Goal: Task Accomplishment & Management: Use online tool/utility

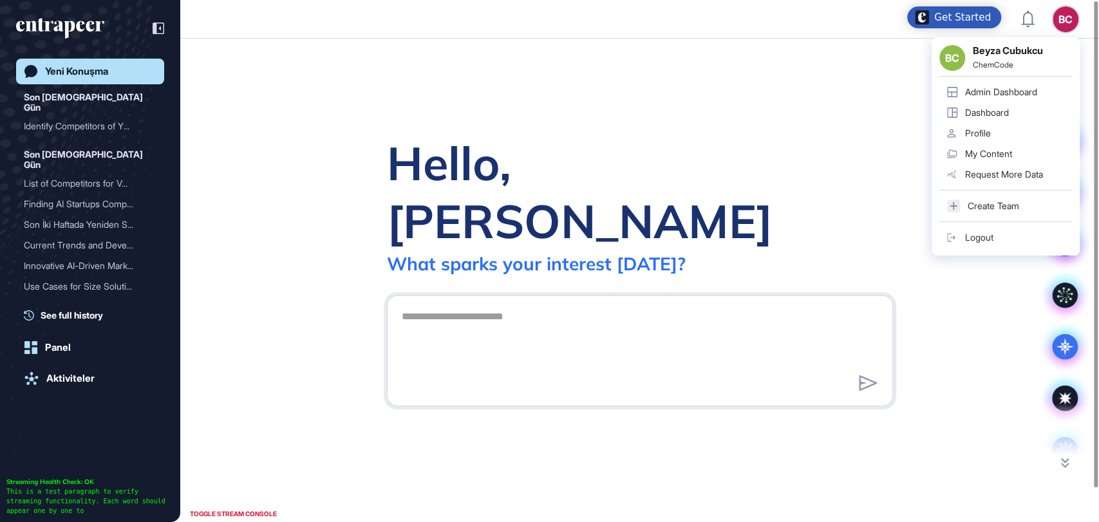
click at [1015, 90] on div "Admin Dashboard" at bounding box center [1001, 92] width 72 height 10
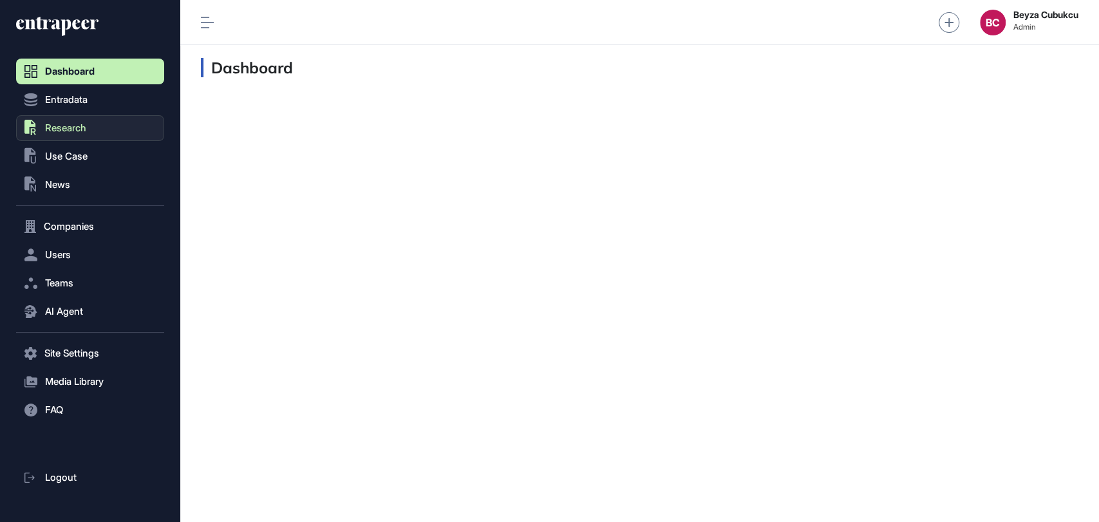
click at [124, 132] on button ".st0{fill:currentColor} Research" at bounding box center [90, 128] width 148 height 26
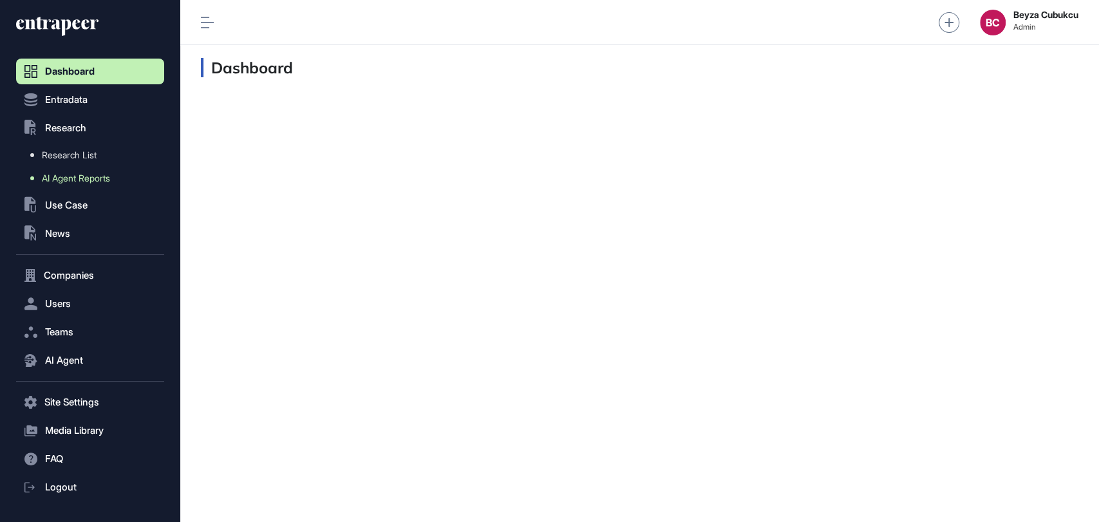
click at [108, 178] on span "AI Agent Reports" at bounding box center [76, 178] width 68 height 10
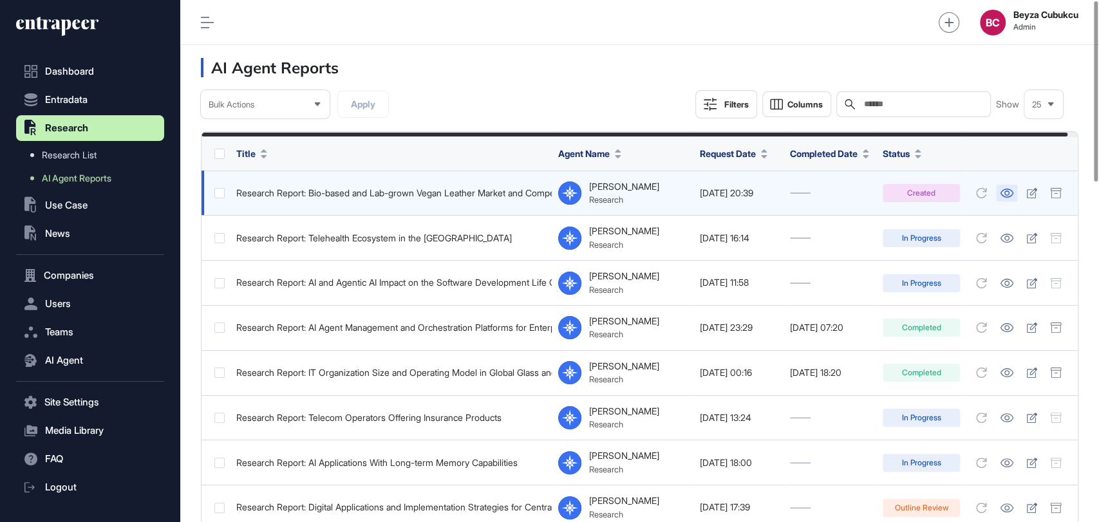
click at [1017, 187] on link at bounding box center [1006, 193] width 21 height 17
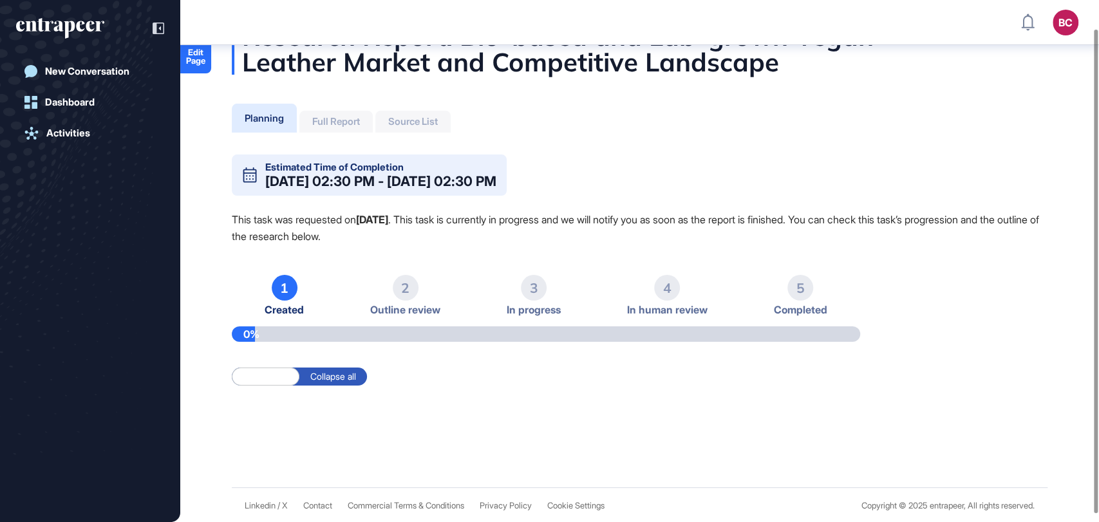
scroll to position [42, 0]
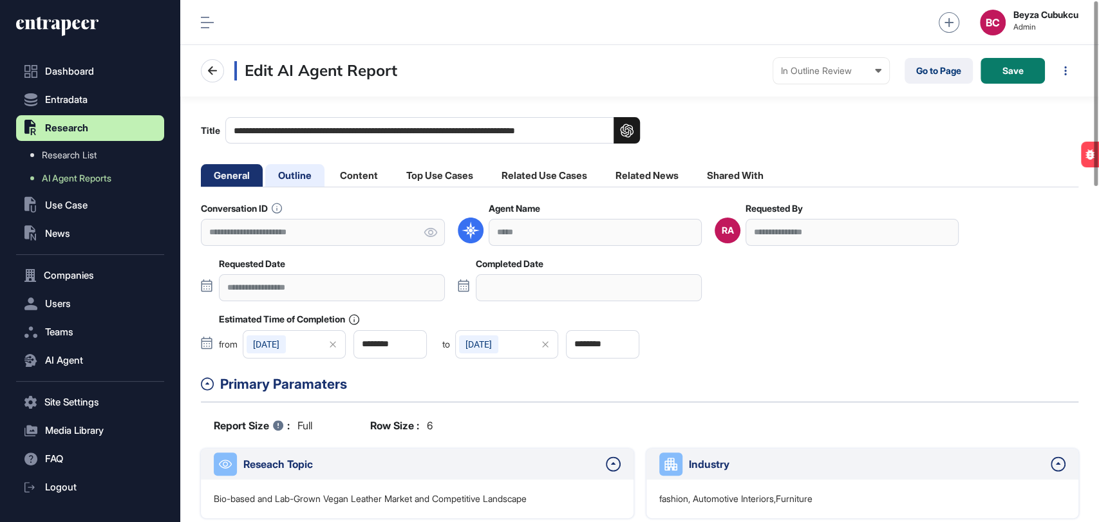
click at [305, 179] on li "Outline" at bounding box center [294, 175] width 59 height 23
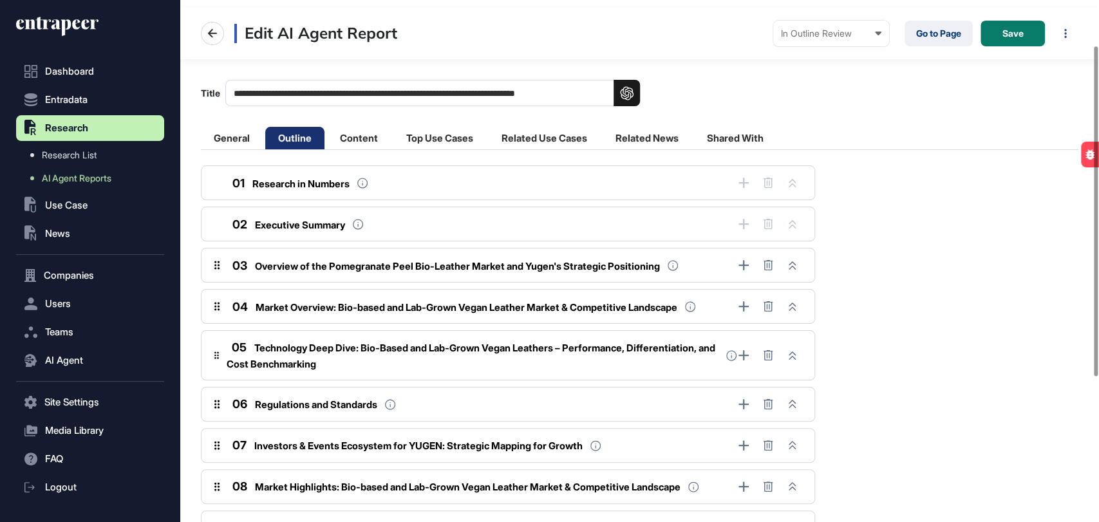
scroll to position [71, 0]
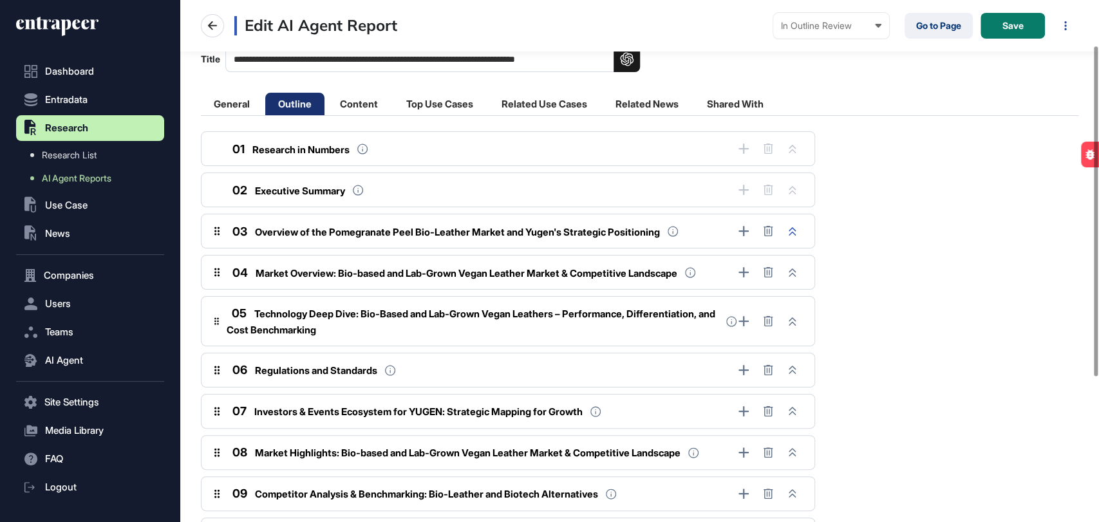
click at [792, 228] on icon at bounding box center [792, 231] width 7 height 8
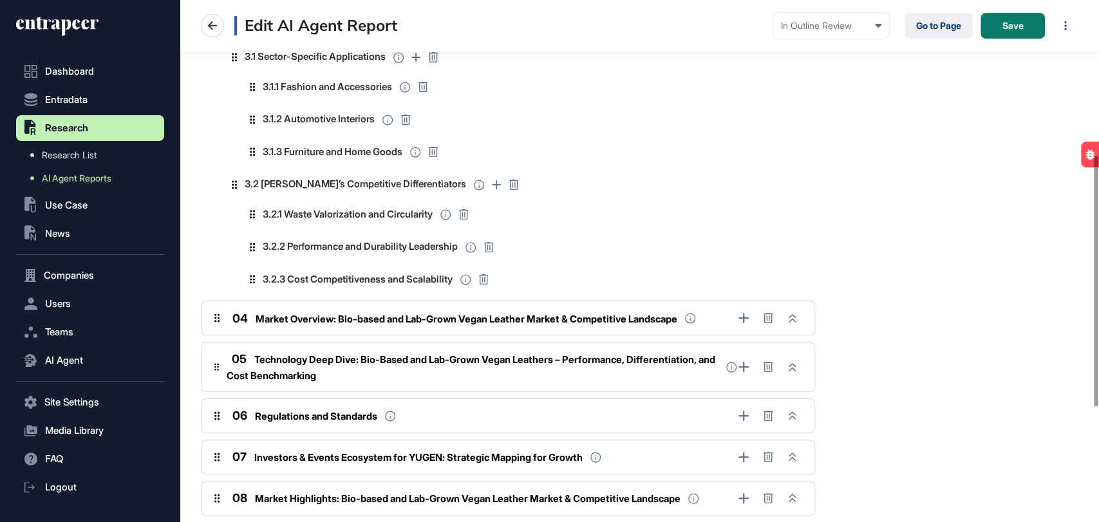
scroll to position [357, 0]
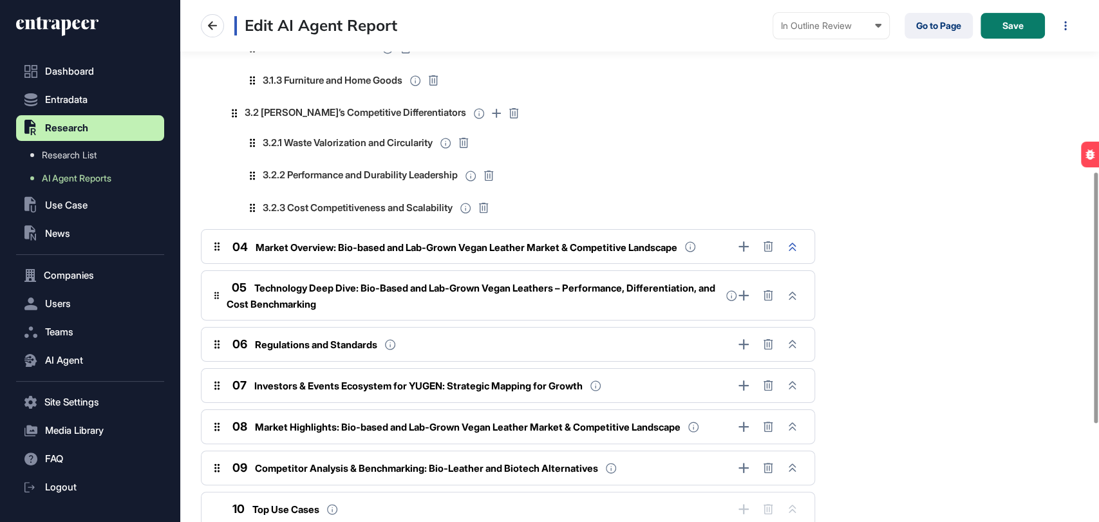
click at [791, 245] on icon at bounding box center [792, 247] width 7 height 8
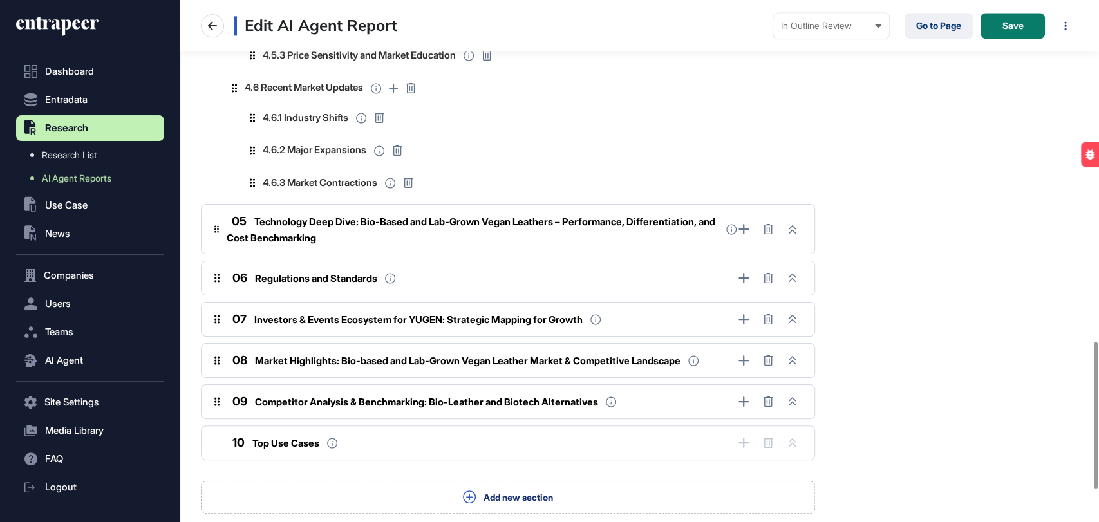
scroll to position [1215, 0]
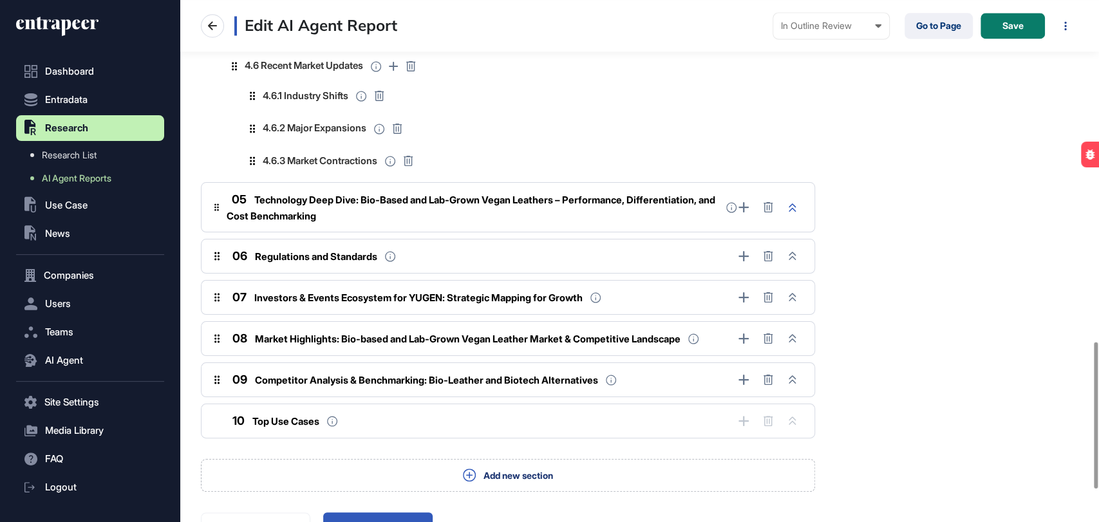
click at [796, 214] on button at bounding box center [793, 207] width 18 height 18
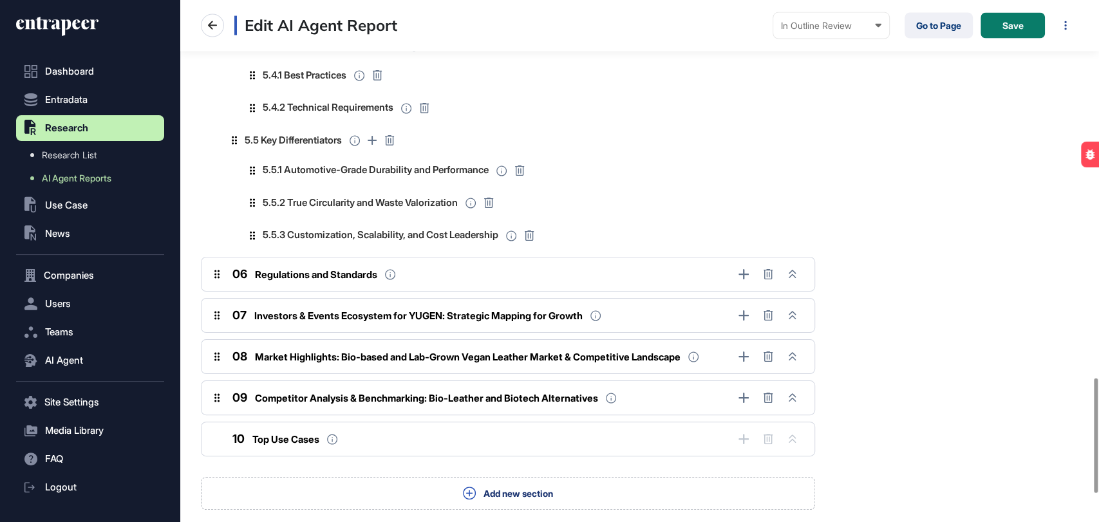
scroll to position [1716, 0]
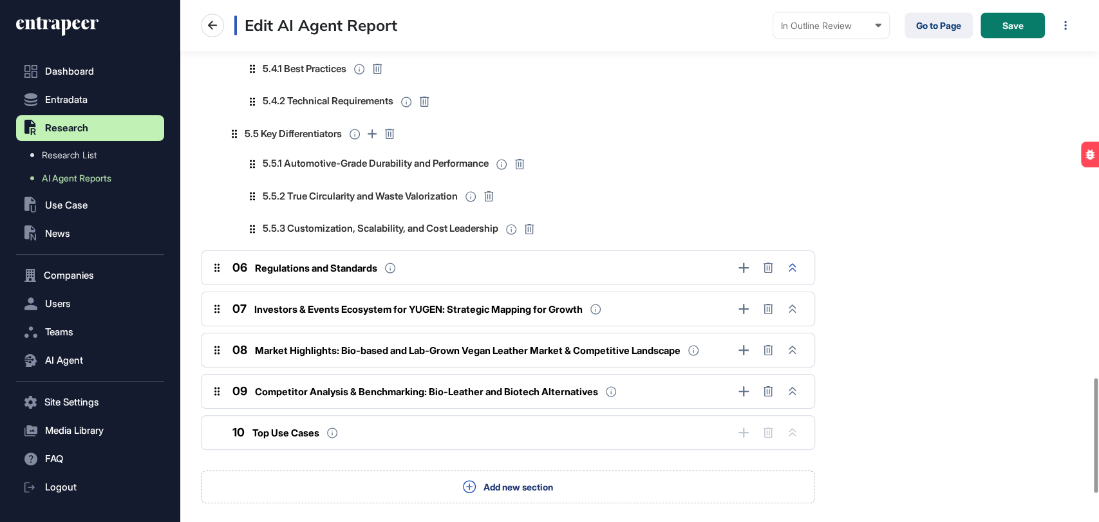
click at [787, 269] on button at bounding box center [793, 268] width 18 height 18
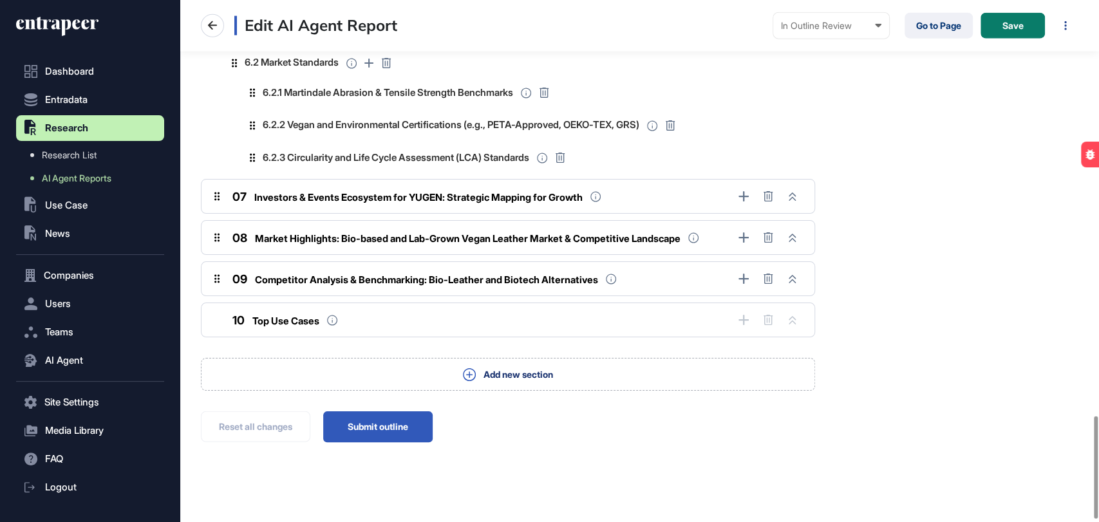
scroll to position [2137, 0]
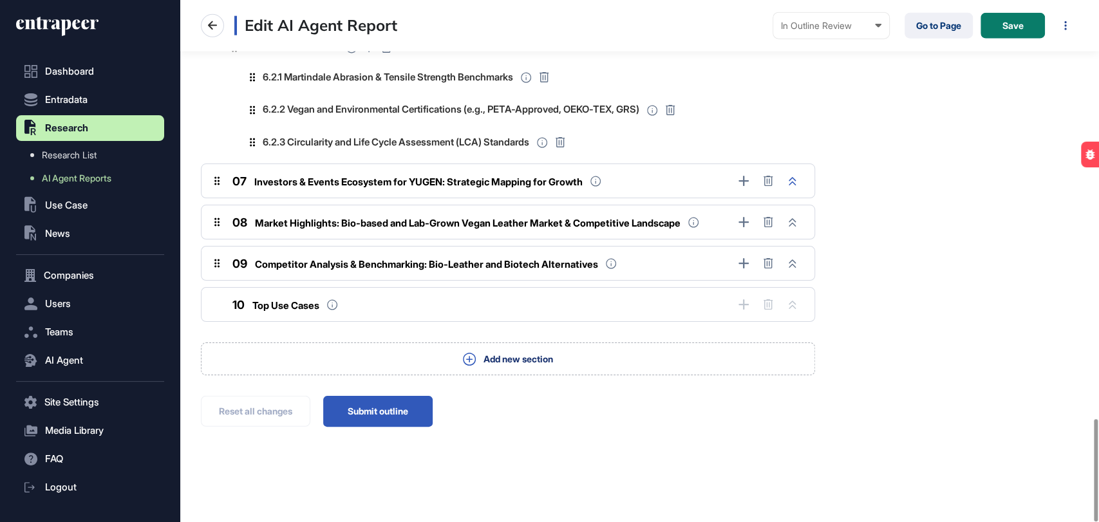
click at [794, 177] on icon at bounding box center [792, 181] width 7 height 8
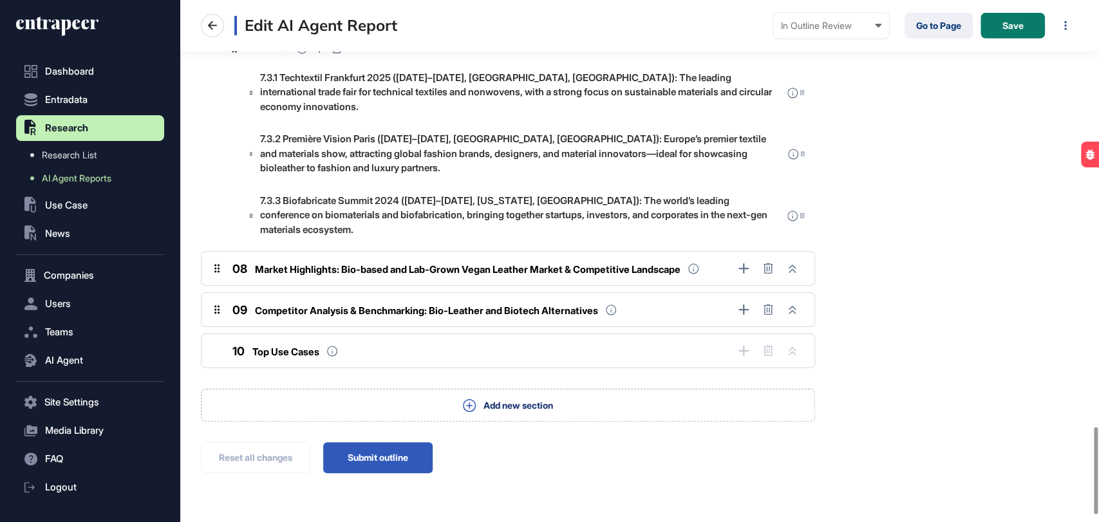
scroll to position [2566, 0]
click at [798, 269] on button at bounding box center [793, 268] width 18 height 18
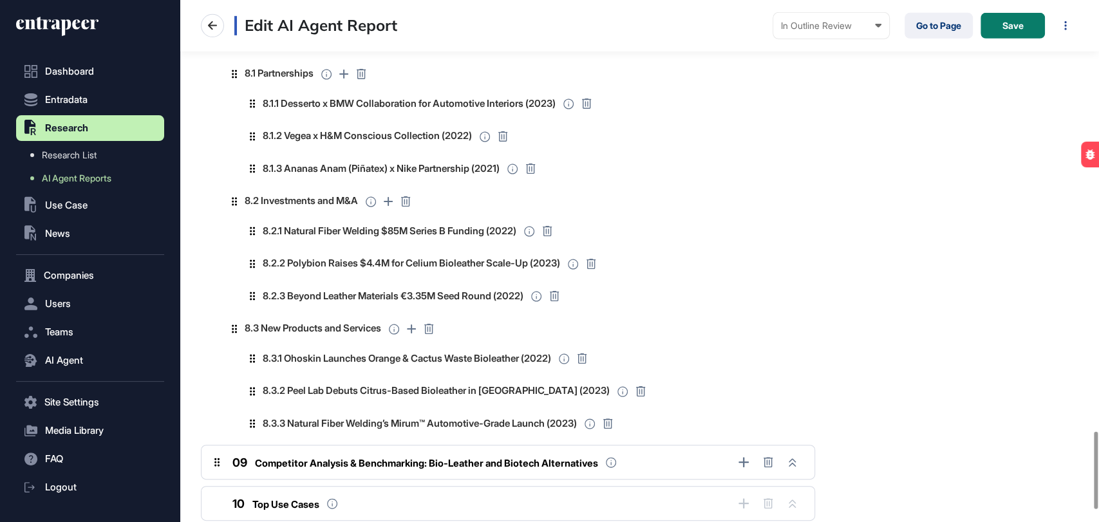
scroll to position [2923, 0]
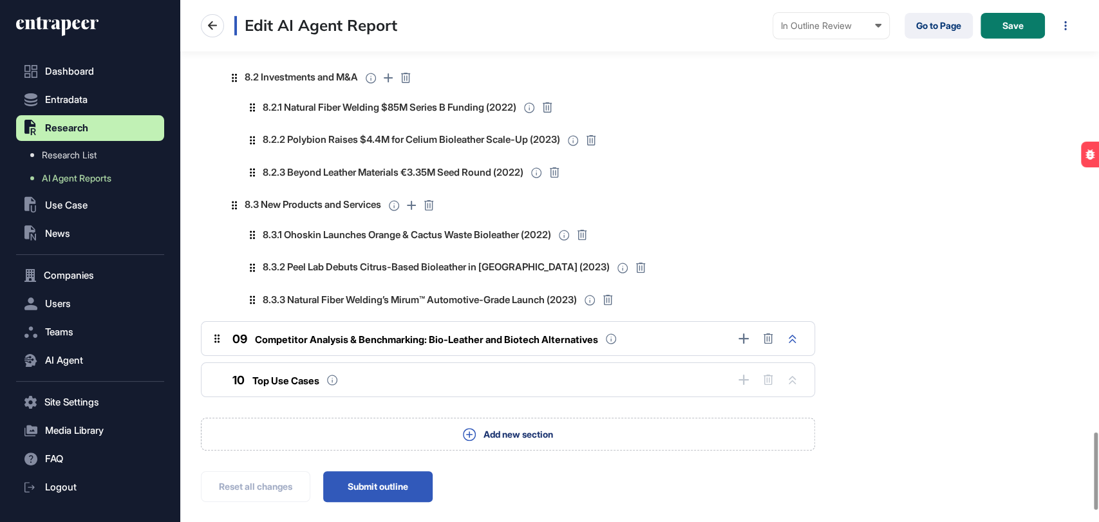
click at [798, 339] on button at bounding box center [793, 339] width 18 height 18
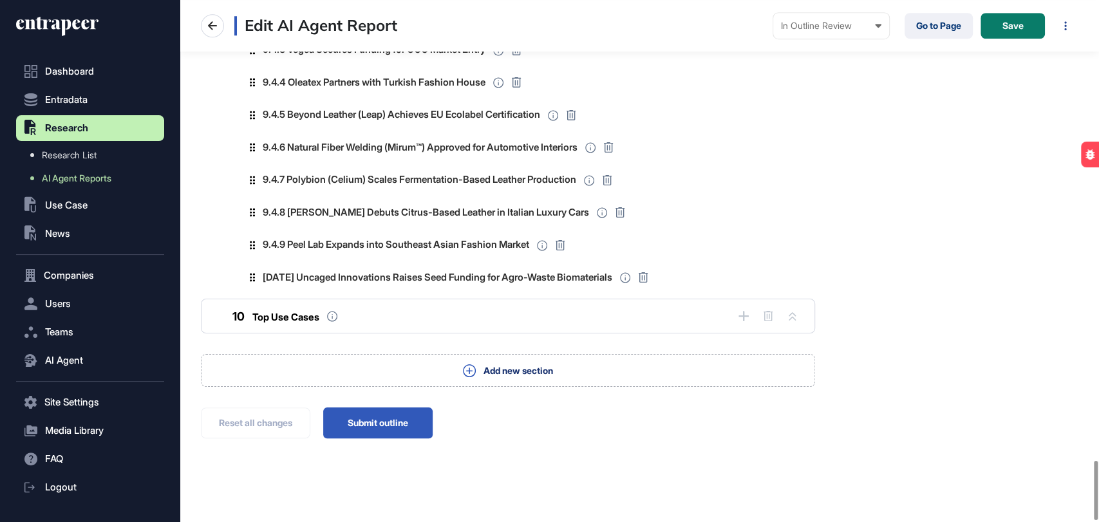
scroll to position [4033, 0]
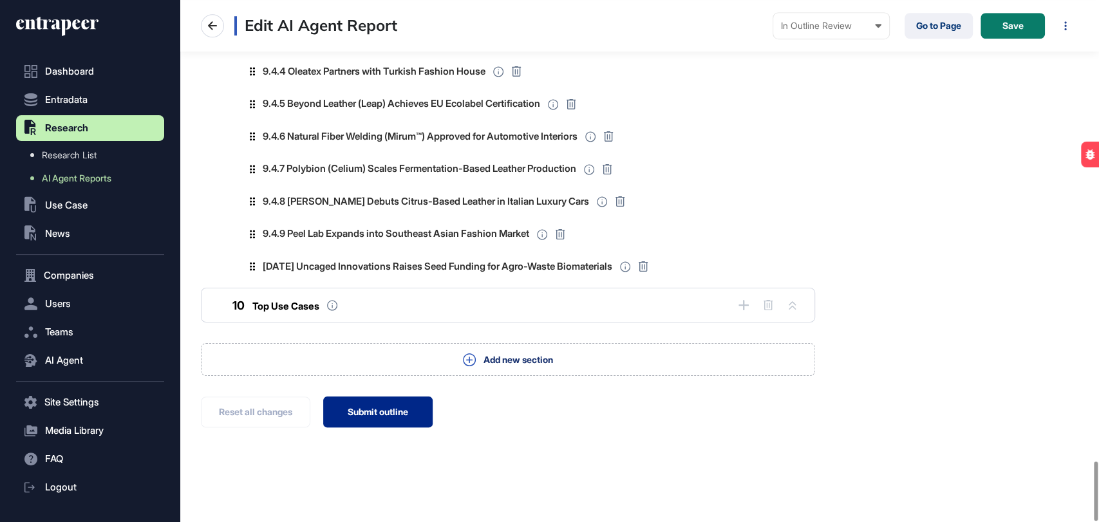
click at [412, 411] on button "Submit outline" at bounding box center [377, 412] width 109 height 31
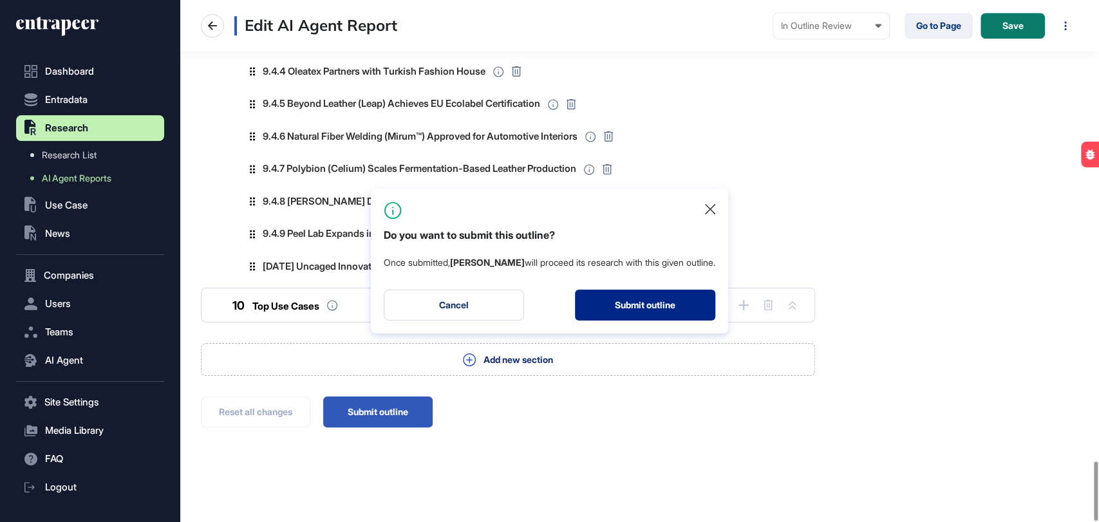
click at [641, 301] on button "Submit outline" at bounding box center [645, 305] width 140 height 31
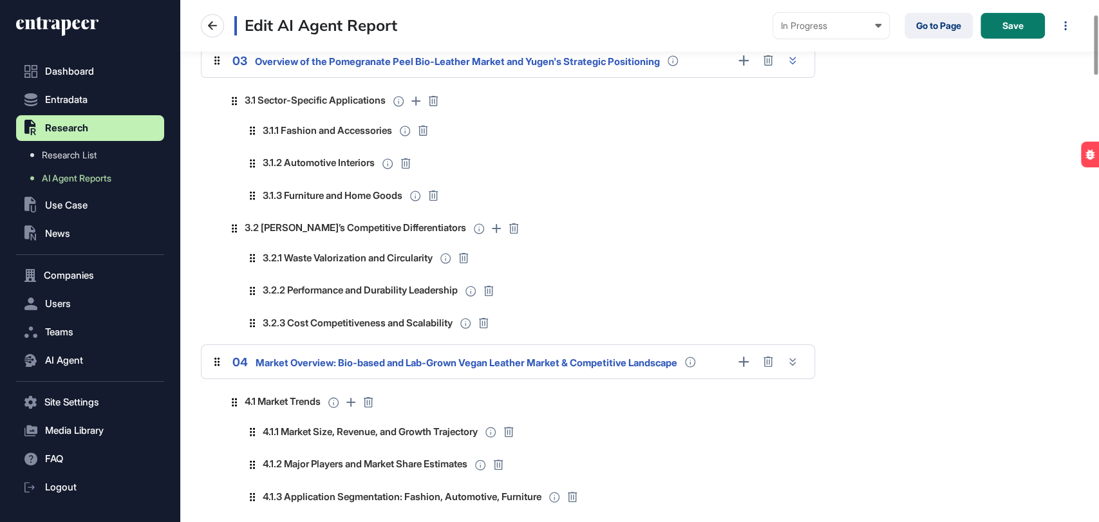
scroll to position [0, 0]
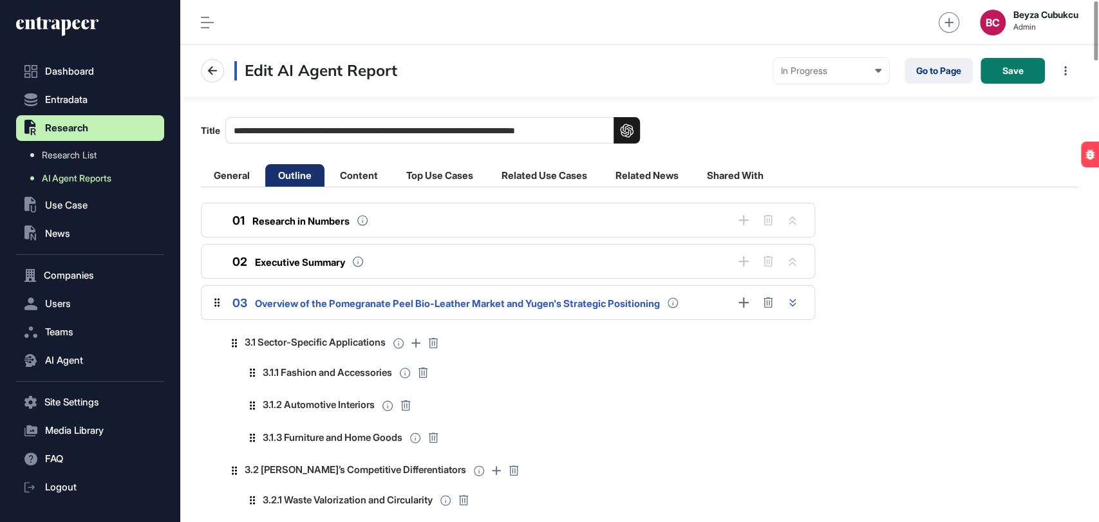
click at [67, 176] on span "AI Agent Reports" at bounding box center [77, 178] width 70 height 10
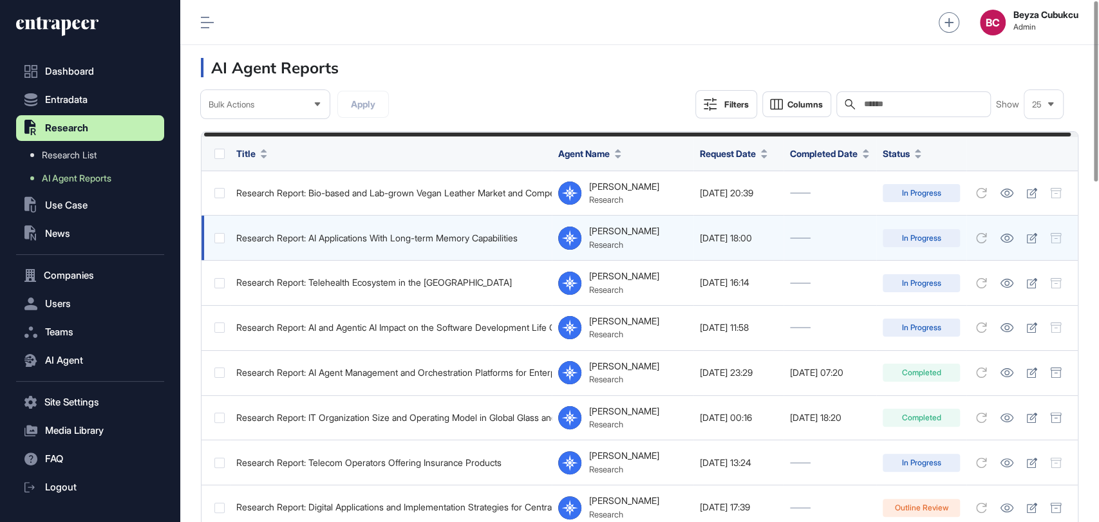
scroll to position [0, 10]
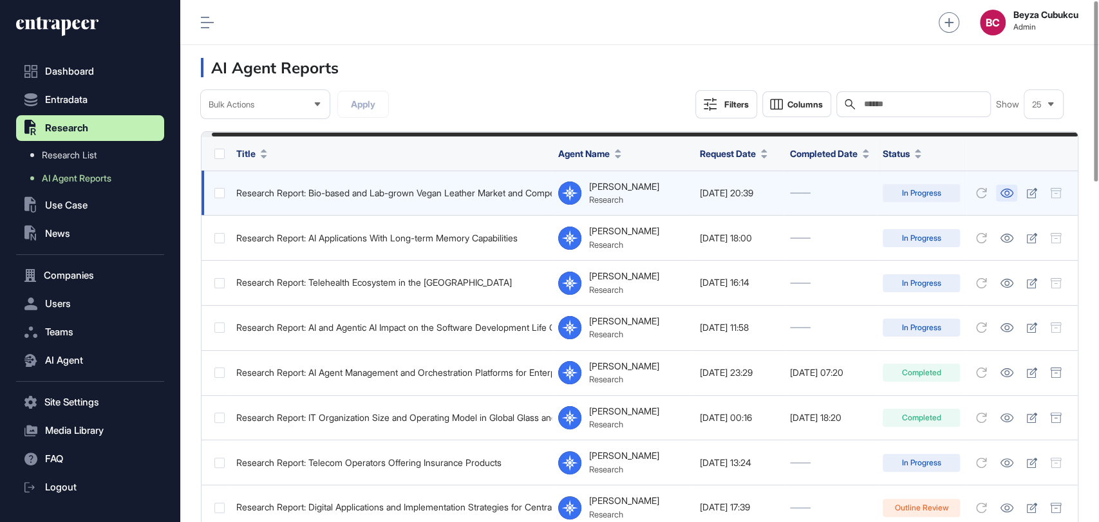
click at [1008, 194] on icon at bounding box center [1006, 193] width 13 height 9
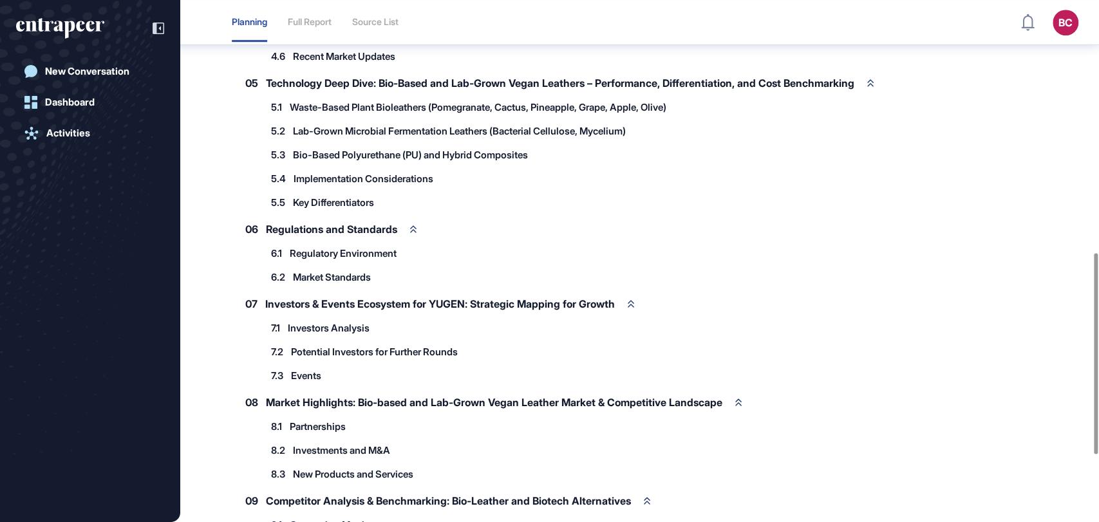
scroll to position [828, 0]
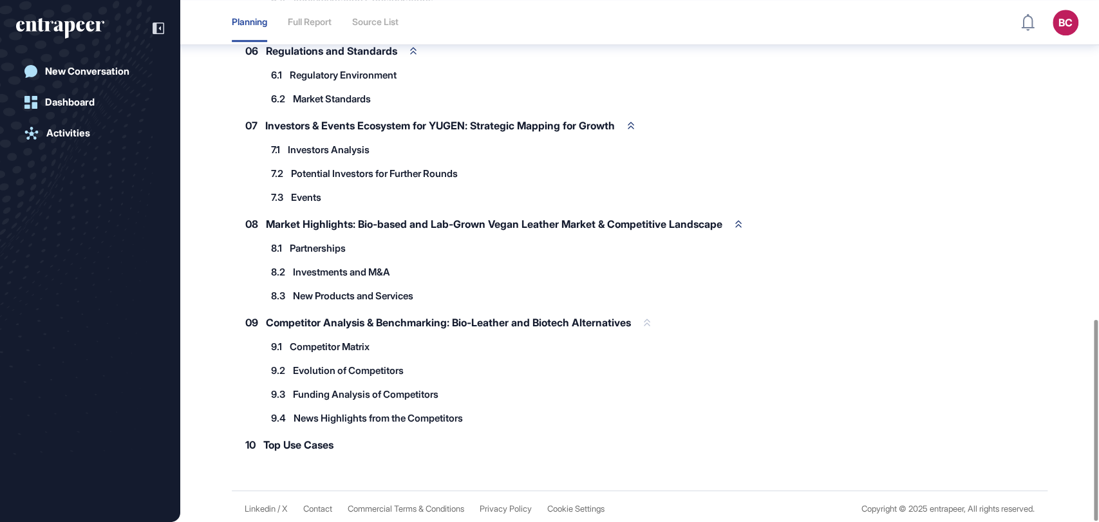
click at [650, 319] on icon at bounding box center [647, 323] width 6 height 8
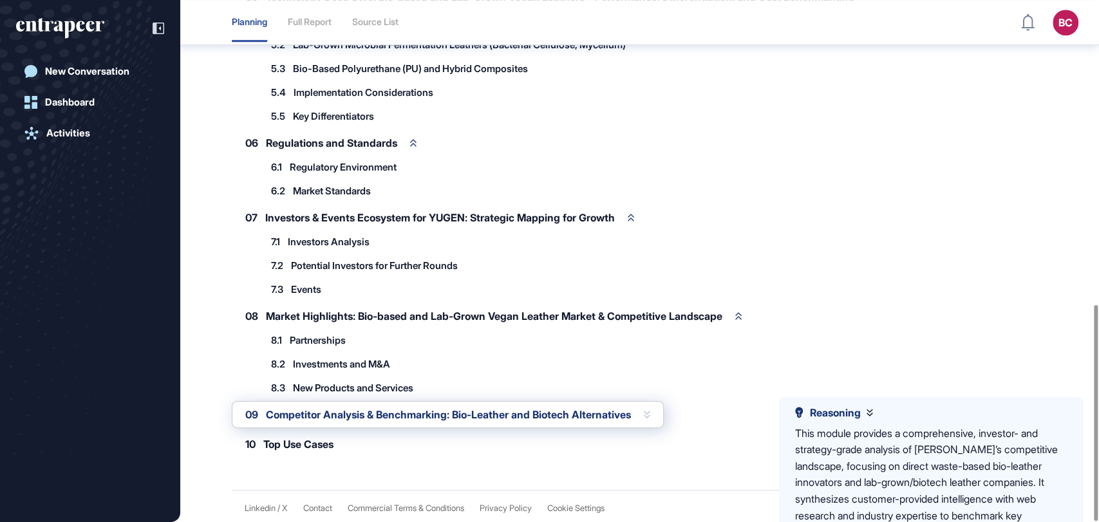
click at [650, 413] on icon at bounding box center [647, 415] width 6 height 8
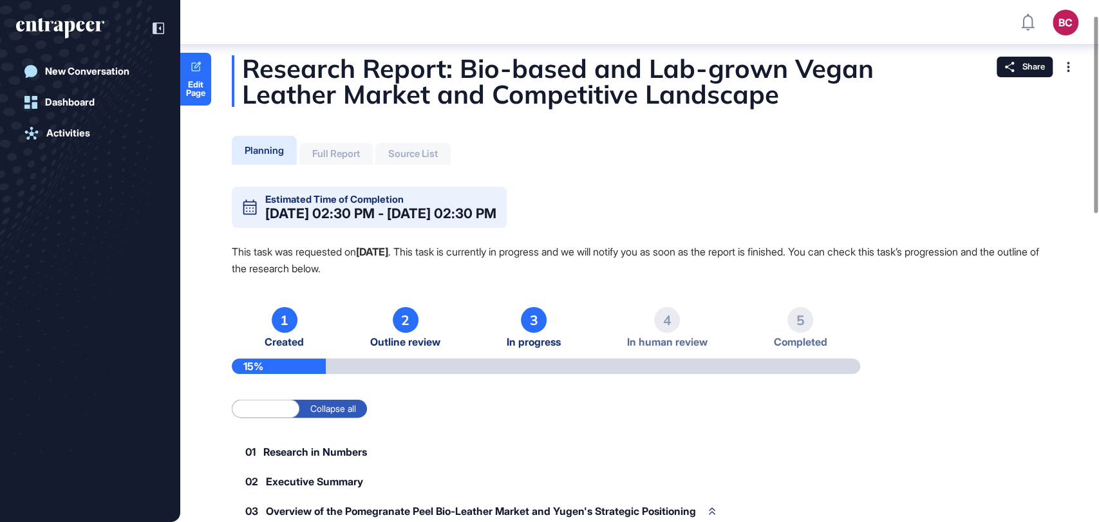
scroll to position [0, 0]
